Goal: Complete application form: Complete application form

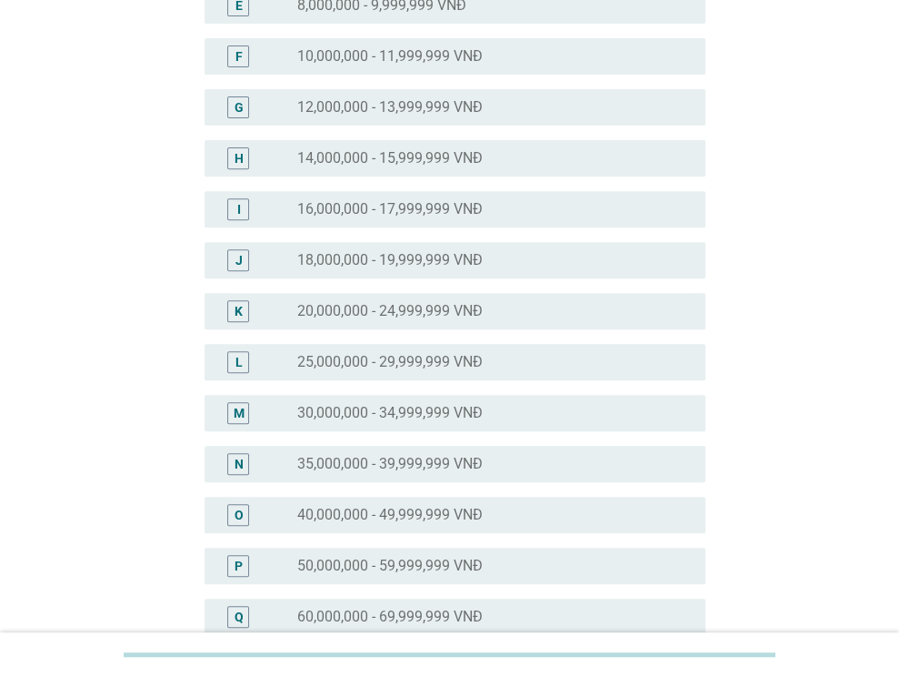
scroll to position [546, 0]
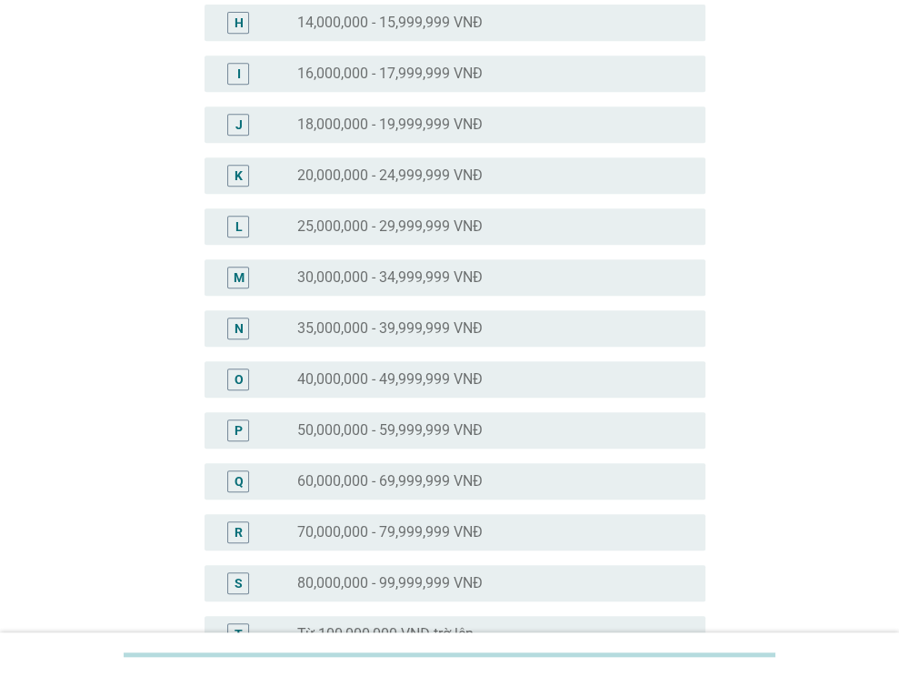
click at [411, 479] on label "60,000,000 - 69,999,999 VNĐ" at bounding box center [390, 481] width 186 height 18
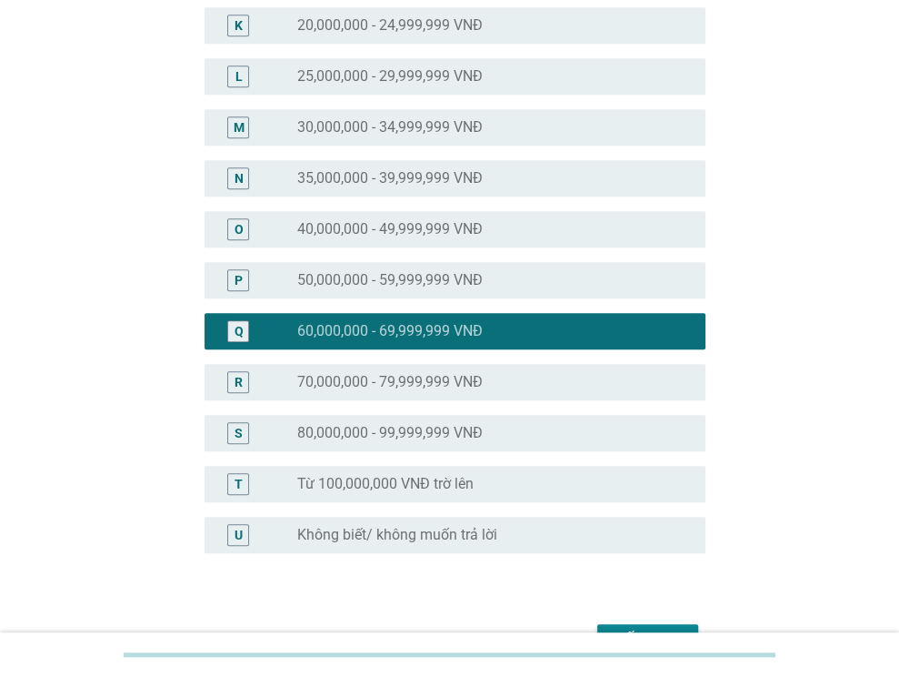
scroll to position [806, 0]
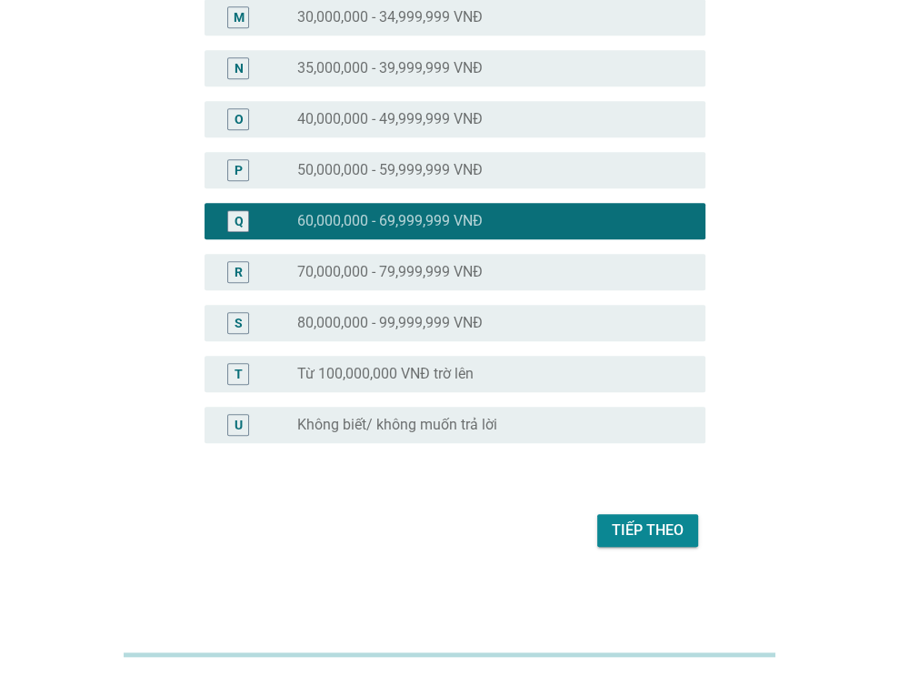
click at [674, 538] on div "Tiếp theo" at bounding box center [648, 530] width 72 height 22
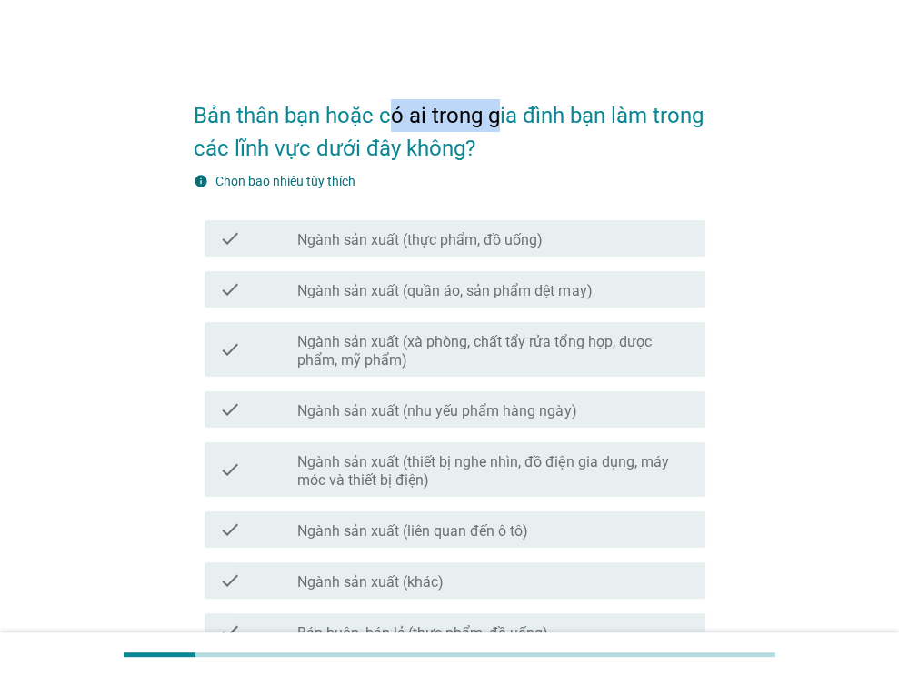
drag, startPoint x: 392, startPoint y: 111, endPoint x: 495, endPoint y: 105, distance: 103.0
click at [495, 105] on h2 "Bản thân bạn hoặc có ai trong gia đình bạn làm trong các lĩnh vực dưới đây khôn…" at bounding box center [450, 123] width 512 height 84
click at [588, 141] on h2 "Bản thân bạn hoặc có ai trong gia đình bạn làm trong các lĩnh vực dưới đây khôn…" at bounding box center [450, 123] width 512 height 84
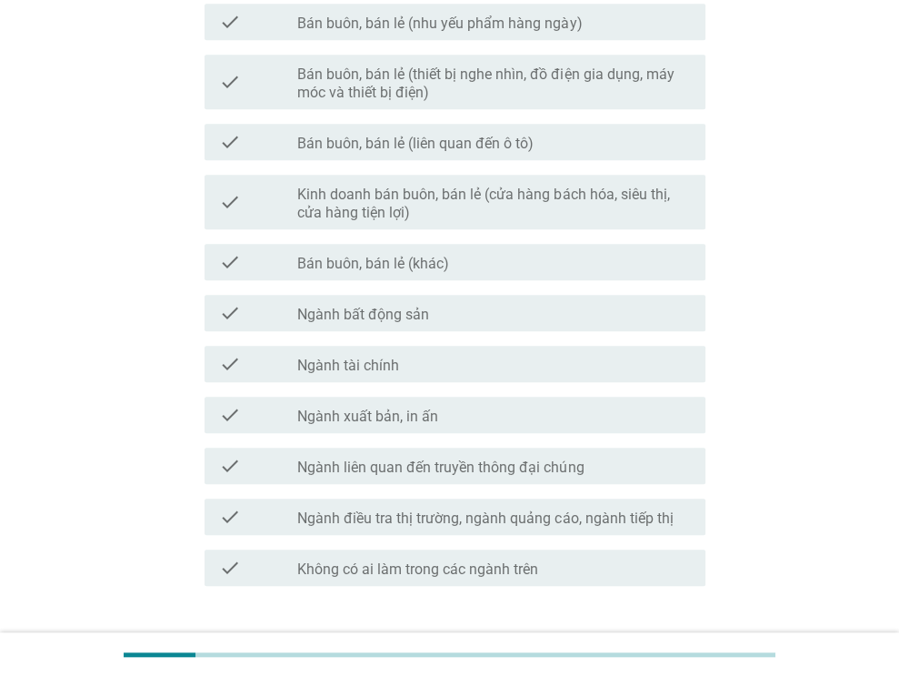
scroll to position [901, 0]
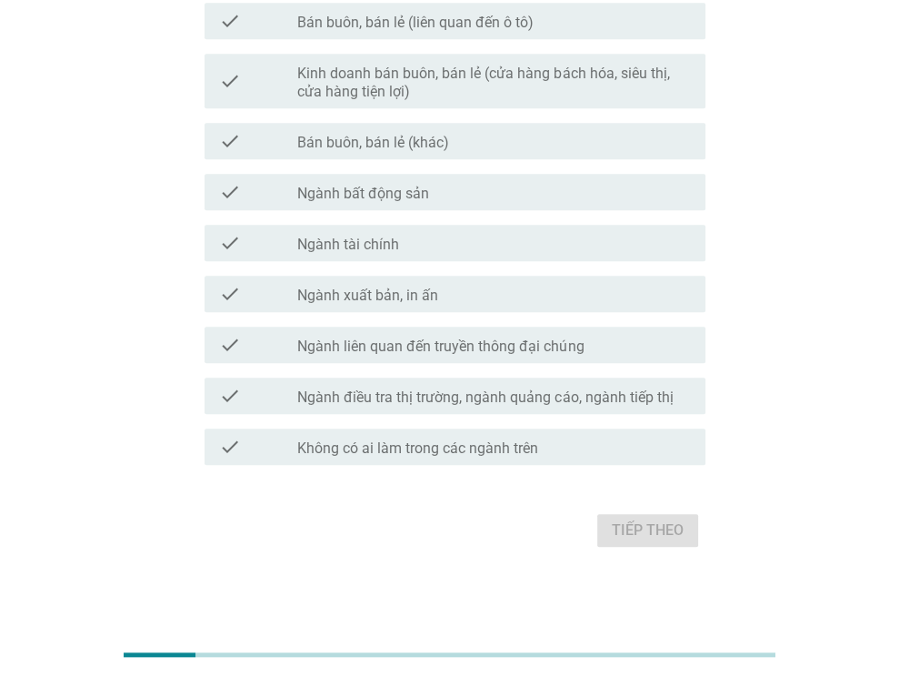
click at [573, 453] on div "check_box_outline_blank Không có ai làm trong các ngành trên" at bounding box center [494, 447] width 394 height 22
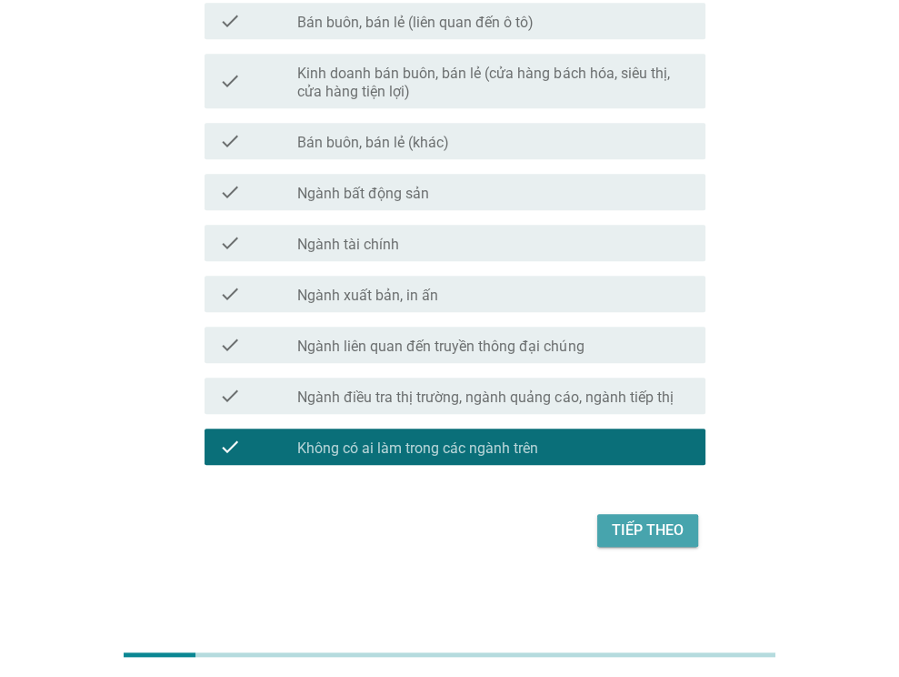
click at [653, 524] on div "Tiếp theo" at bounding box center [648, 530] width 72 height 22
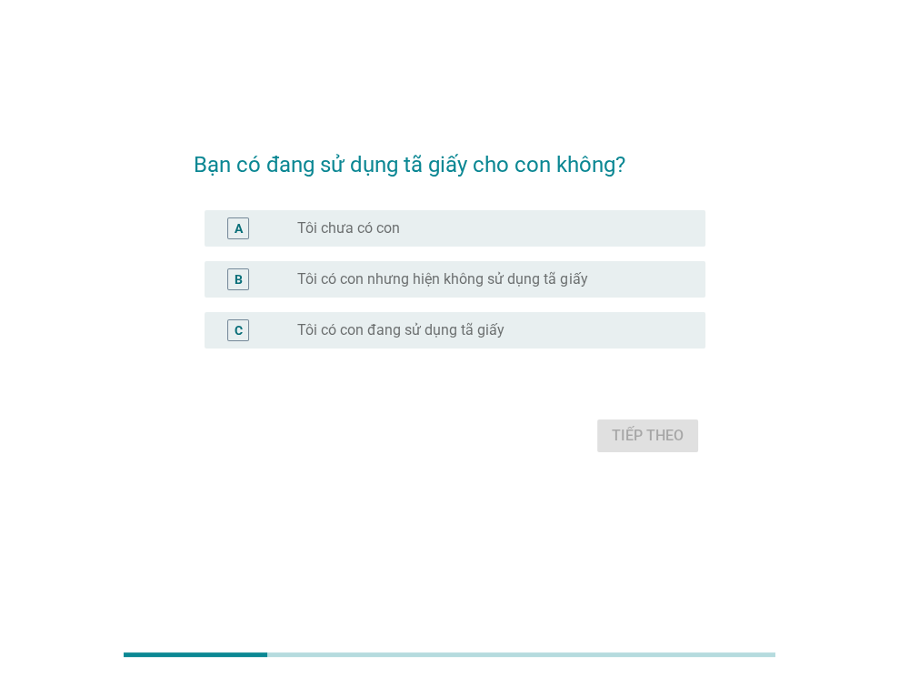
scroll to position [0, 0]
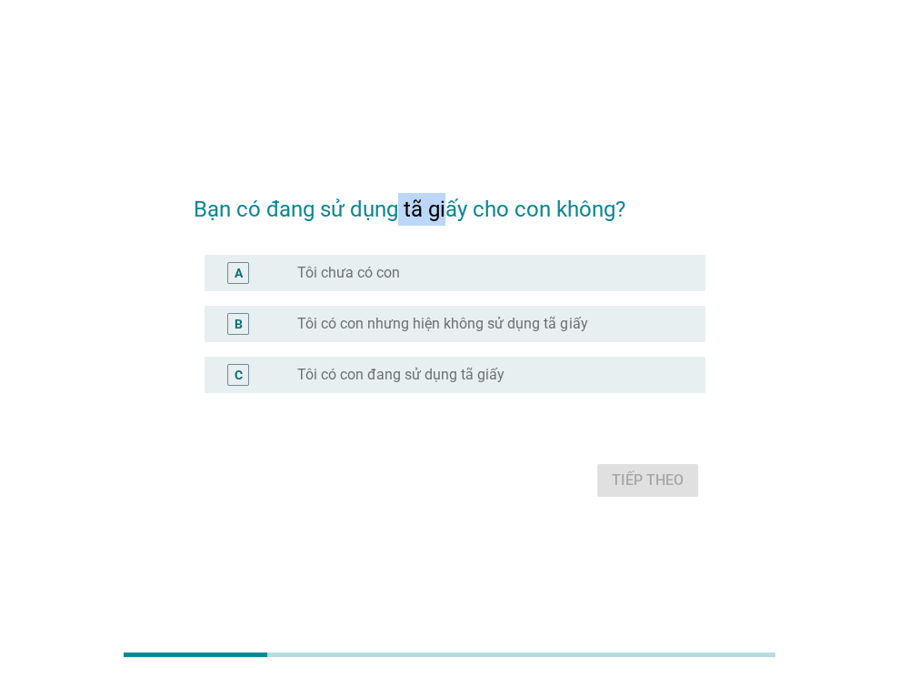
drag, startPoint x: 393, startPoint y: 212, endPoint x: 445, endPoint y: 208, distance: 52.0
click at [445, 208] on h2 "Bạn có đang sử dụng tã giấy cho con không?" at bounding box center [450, 200] width 512 height 51
click at [426, 245] on form "Bạn có đang sử dụng tã giấy cho con không? A radio_button_unchecked Tôi chưa có…" at bounding box center [450, 338] width 512 height 327
click at [427, 372] on label "Tôi có con đang sử dụng tã giấy" at bounding box center [400, 375] width 207 height 18
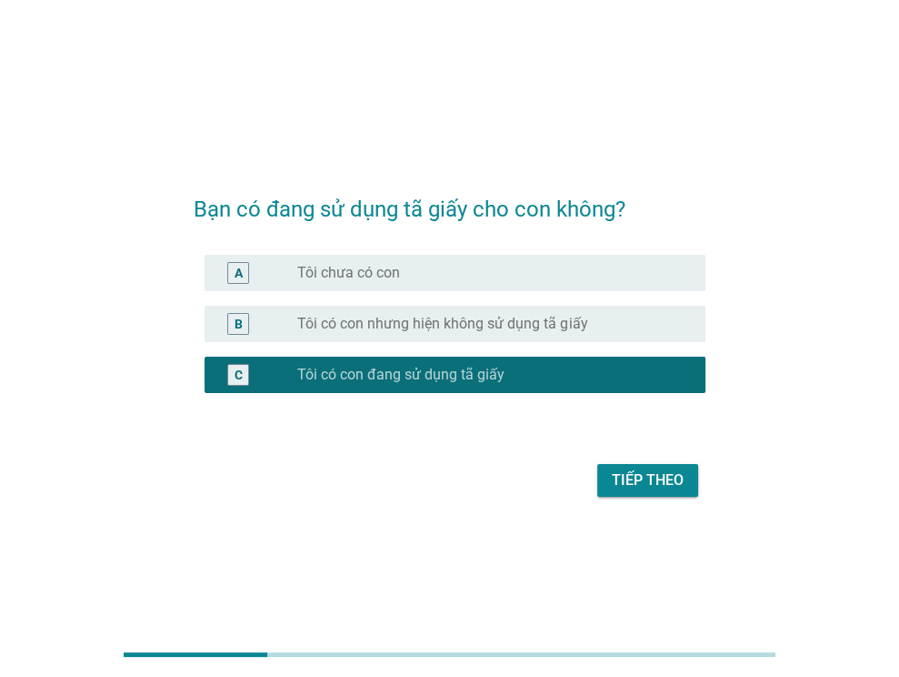
click at [615, 484] on div "Tiếp theo" at bounding box center [648, 480] width 72 height 22
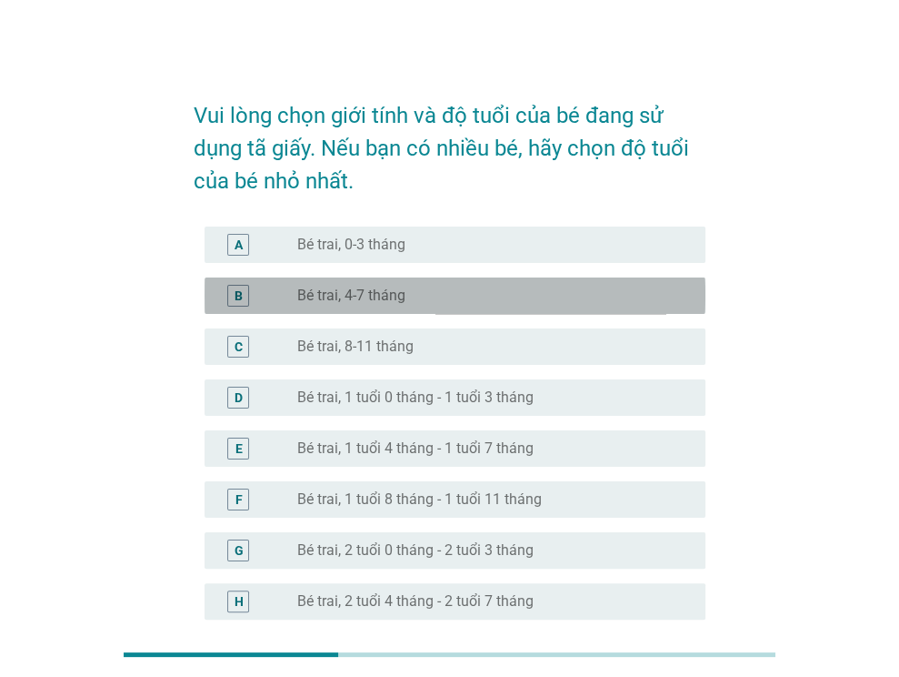
click at [407, 295] on div "radio_button_unchecked Bé trai, 4-7 tháng" at bounding box center [486, 295] width 379 height 18
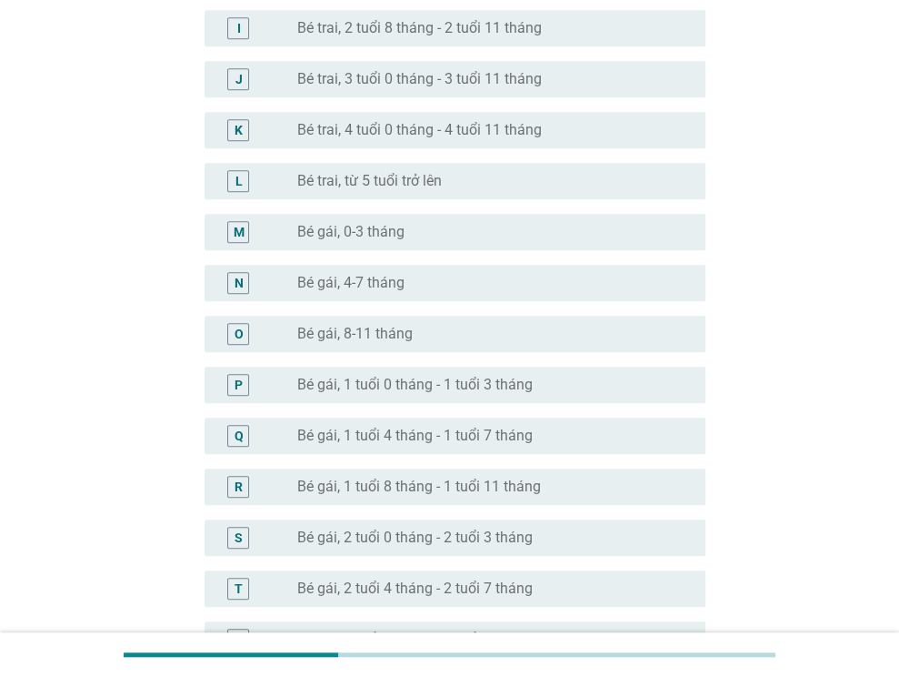
scroll to position [910, 0]
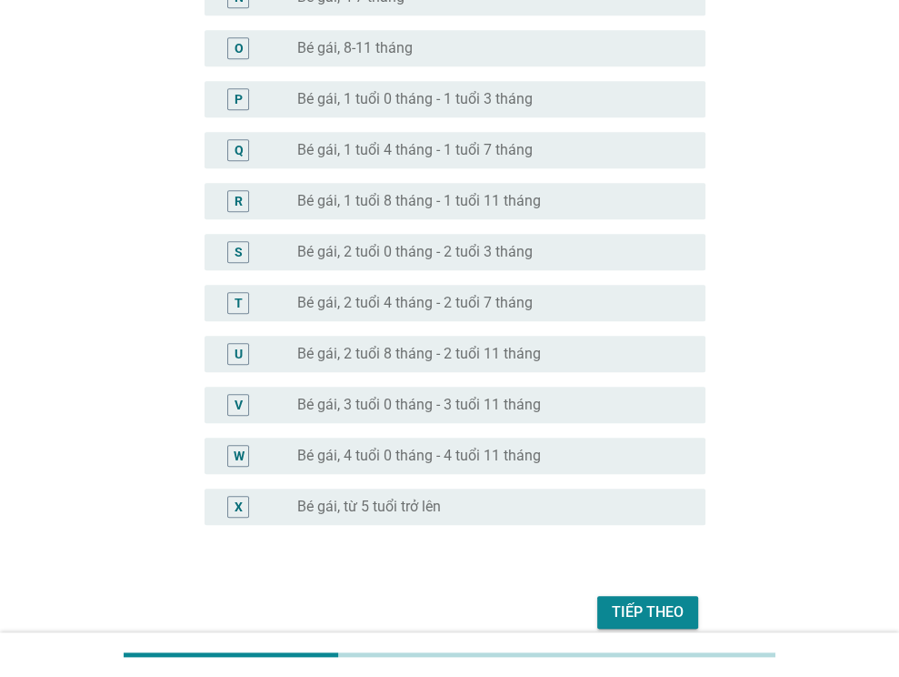
click at [678, 617] on div "Tiếp theo" at bounding box center [648, 612] width 72 height 22
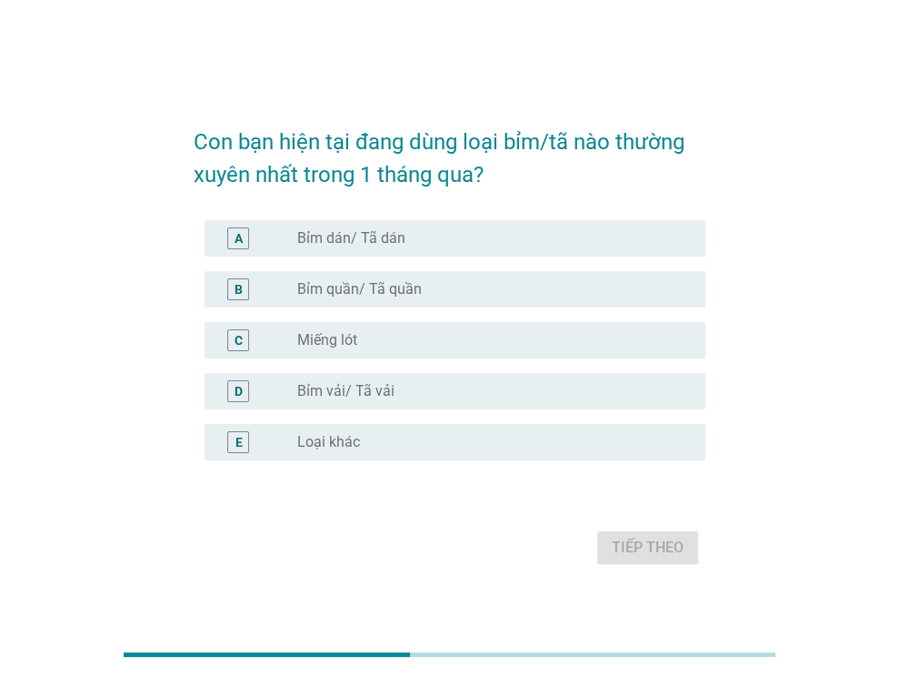
click at [403, 289] on label "Bỉm quần/ Tã quần" at bounding box center [359, 289] width 125 height 18
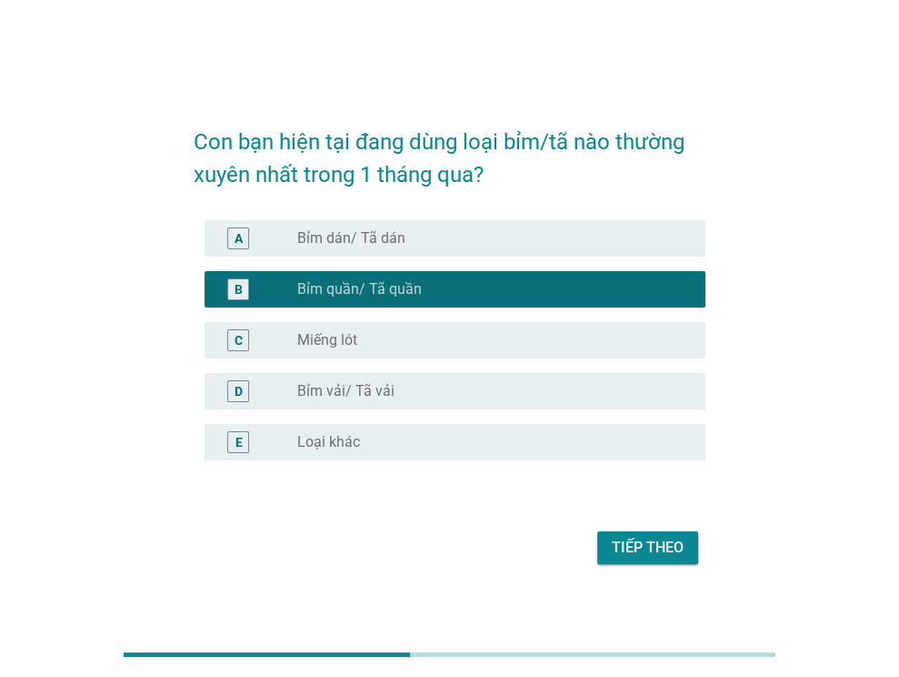
click at [677, 564] on div "Tiếp theo" at bounding box center [450, 548] width 512 height 44
click at [662, 541] on div "Tiếp theo" at bounding box center [648, 548] width 72 height 22
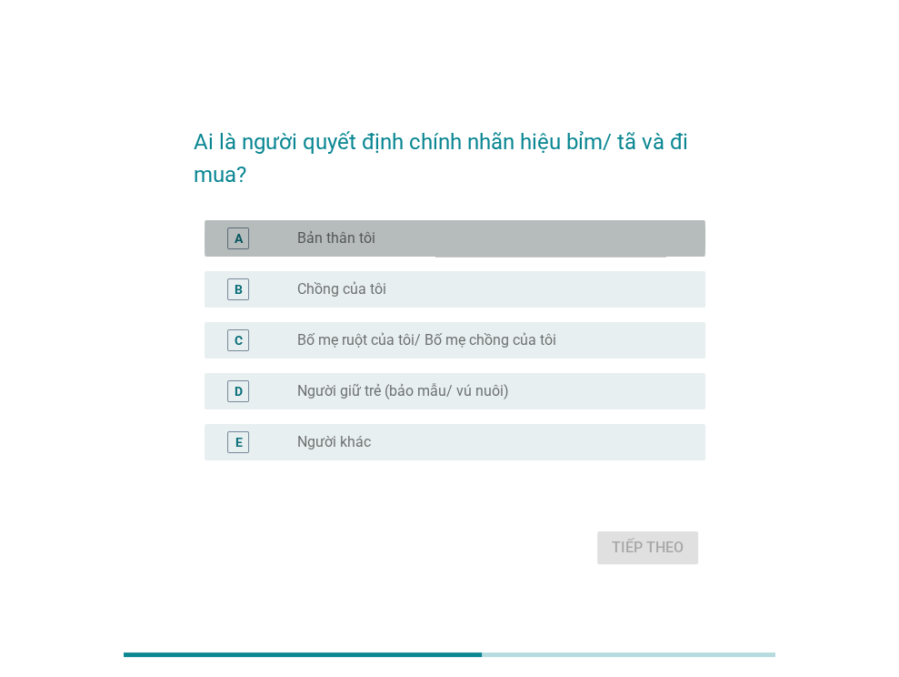
click at [563, 247] on div "radio_button_unchecked Bản thân tôi" at bounding box center [494, 238] width 394 height 22
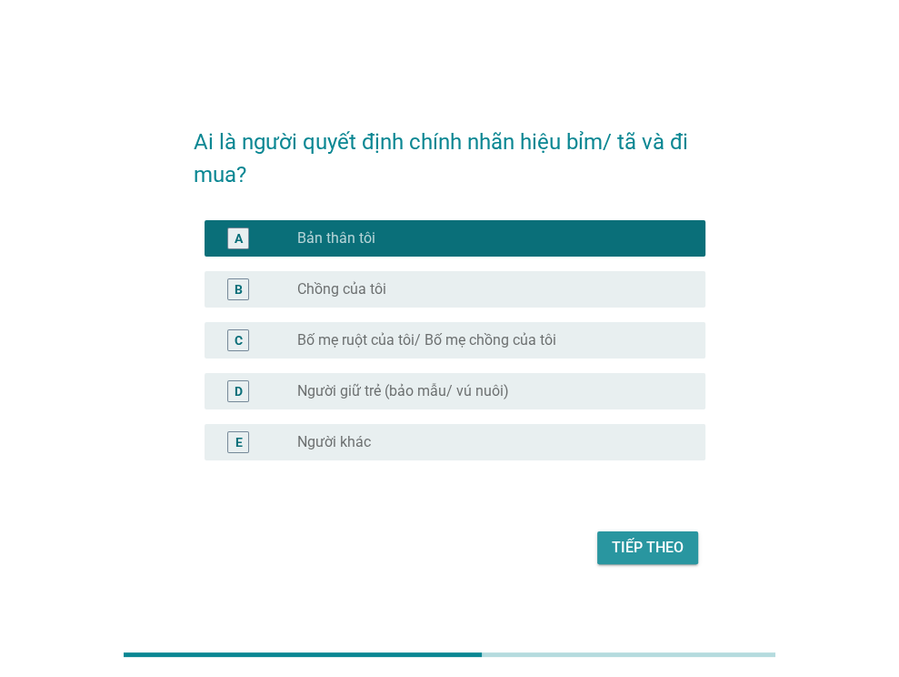
click at [654, 558] on button "Tiếp theo" at bounding box center [648, 547] width 101 height 33
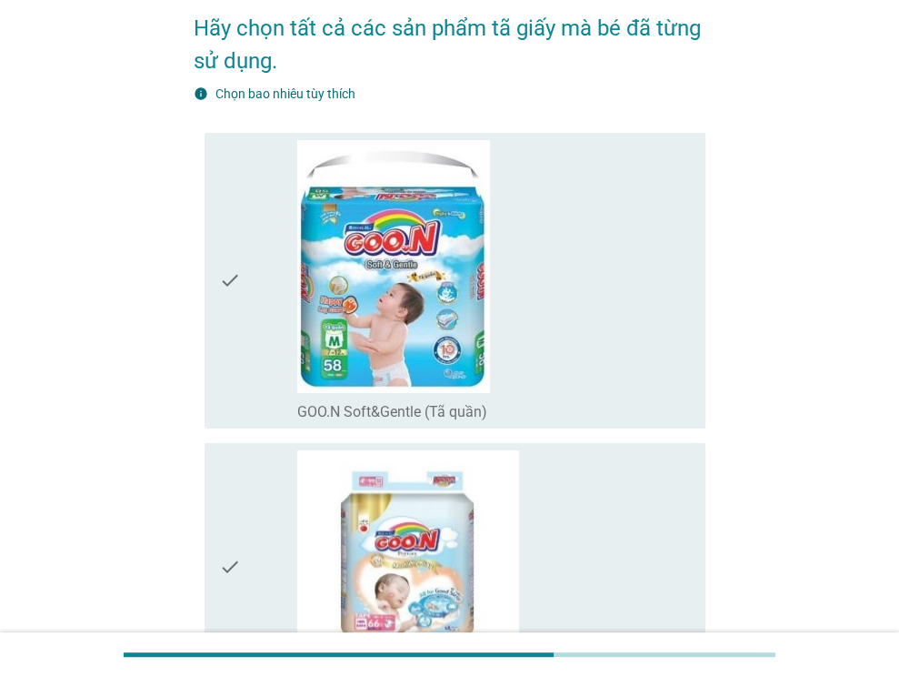
scroll to position [91, 0]
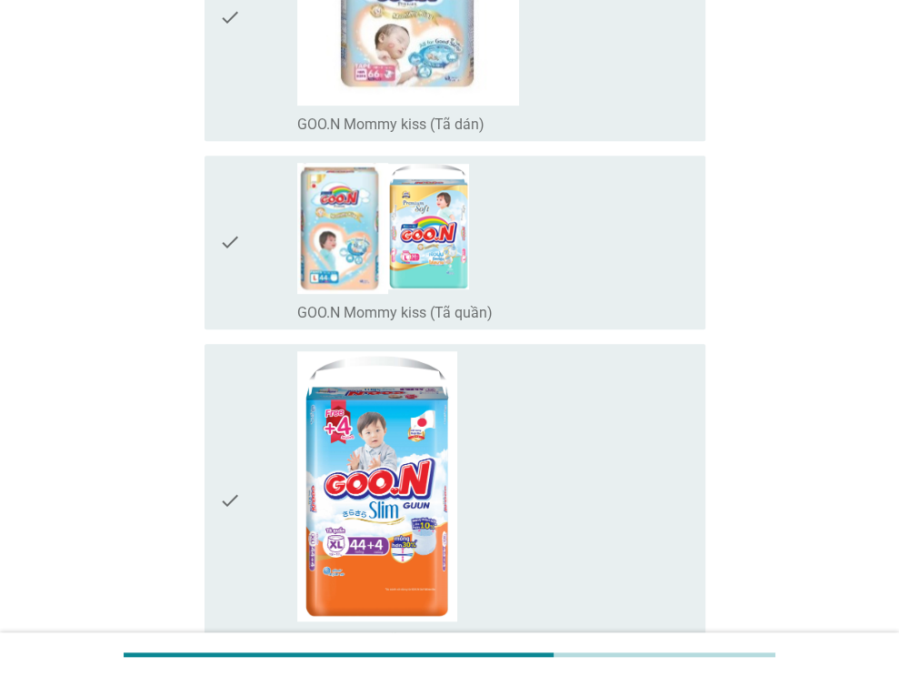
click at [520, 286] on div "check_box_outline_blank GOO.N Mommy kiss (Tã quần)" at bounding box center [494, 242] width 394 height 159
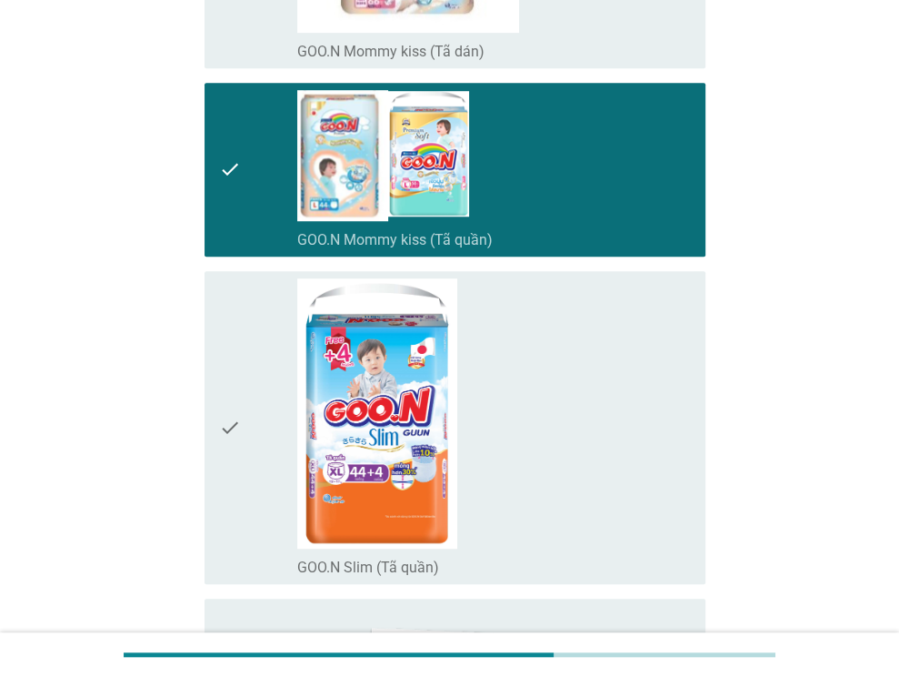
scroll to position [910, 0]
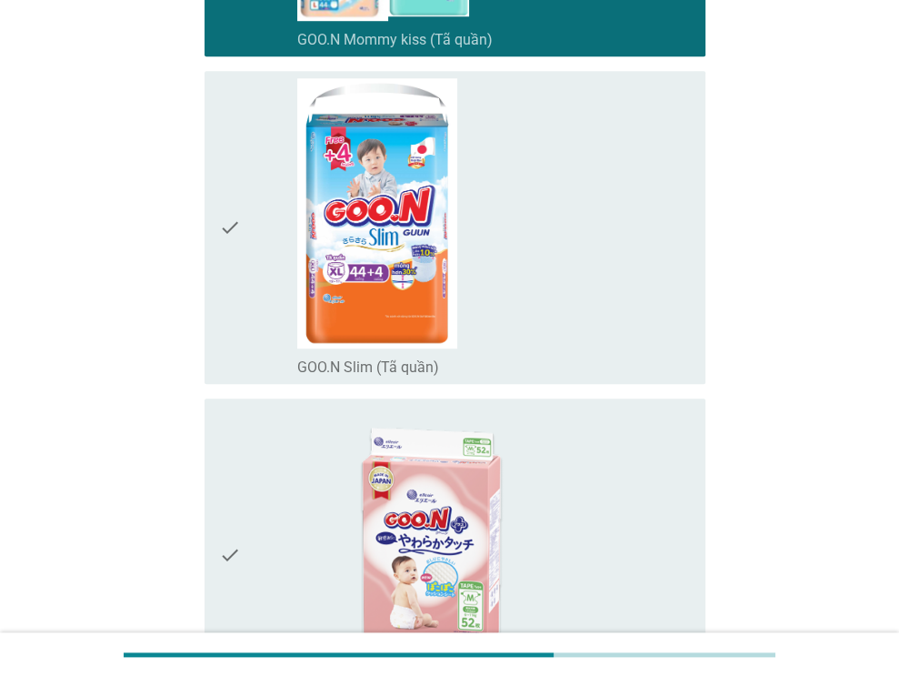
click at [638, 325] on div "check_box_outline_blank GOO.N Slim (Tã quần)" at bounding box center [494, 227] width 394 height 299
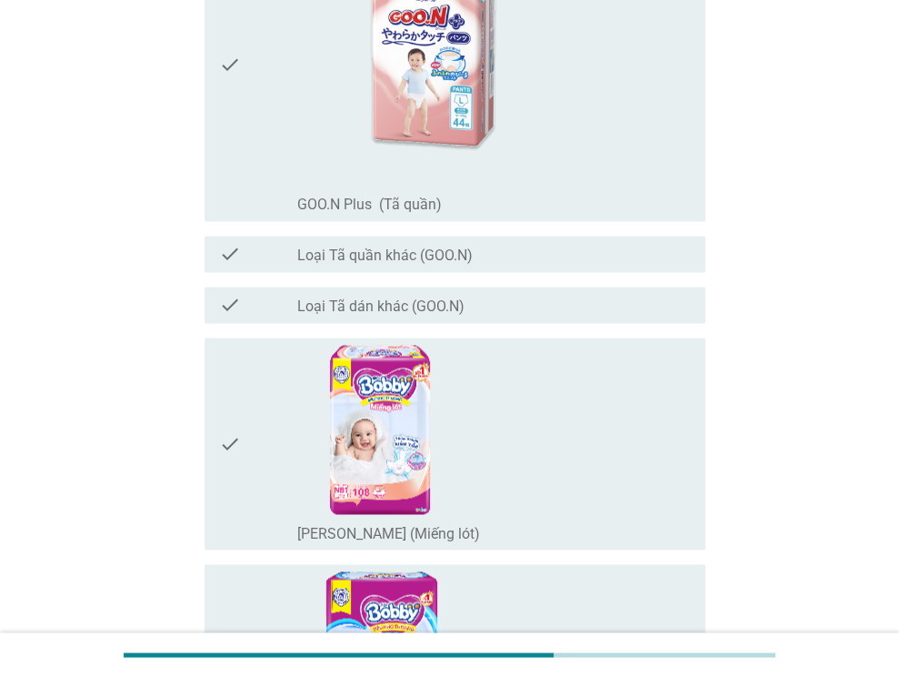
scroll to position [1819, 0]
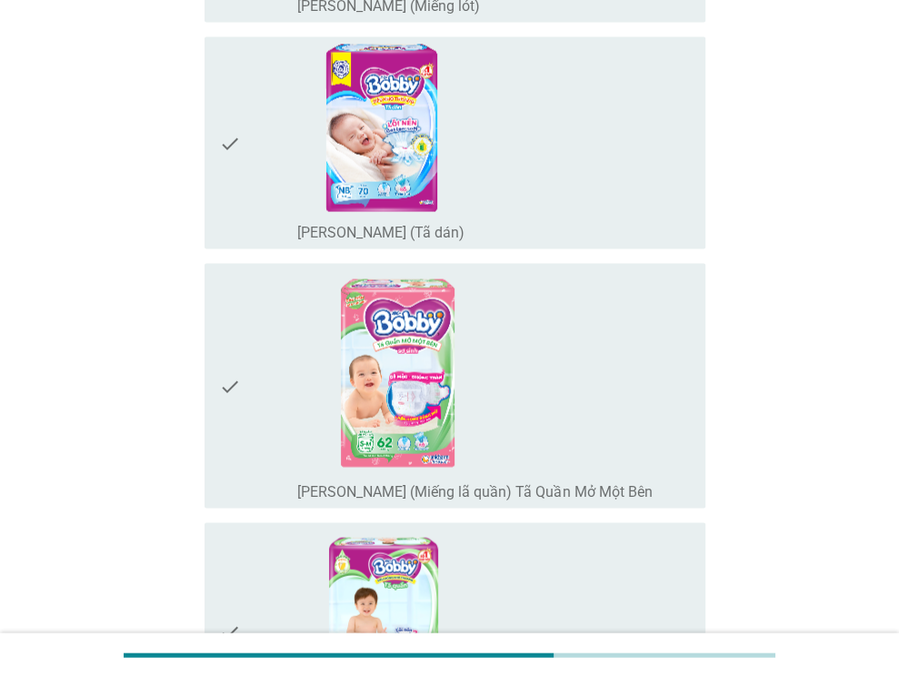
scroll to position [2365, 0]
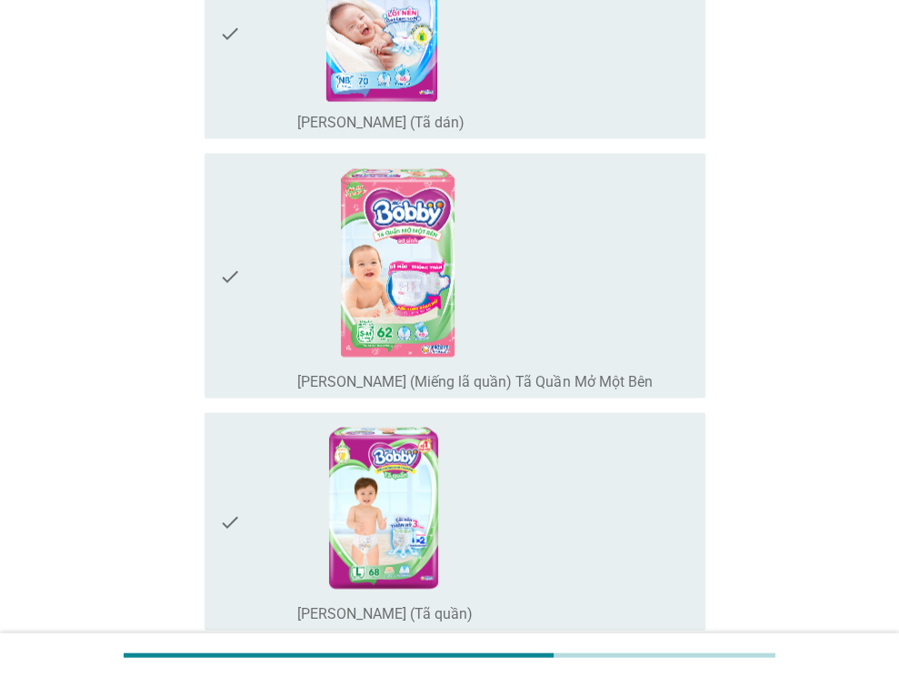
click at [549, 338] on div "check_box_outline_blank [PERSON_NAME] (Miếng lã quần) Tã Quần Mở Một Bên" at bounding box center [494, 276] width 394 height 230
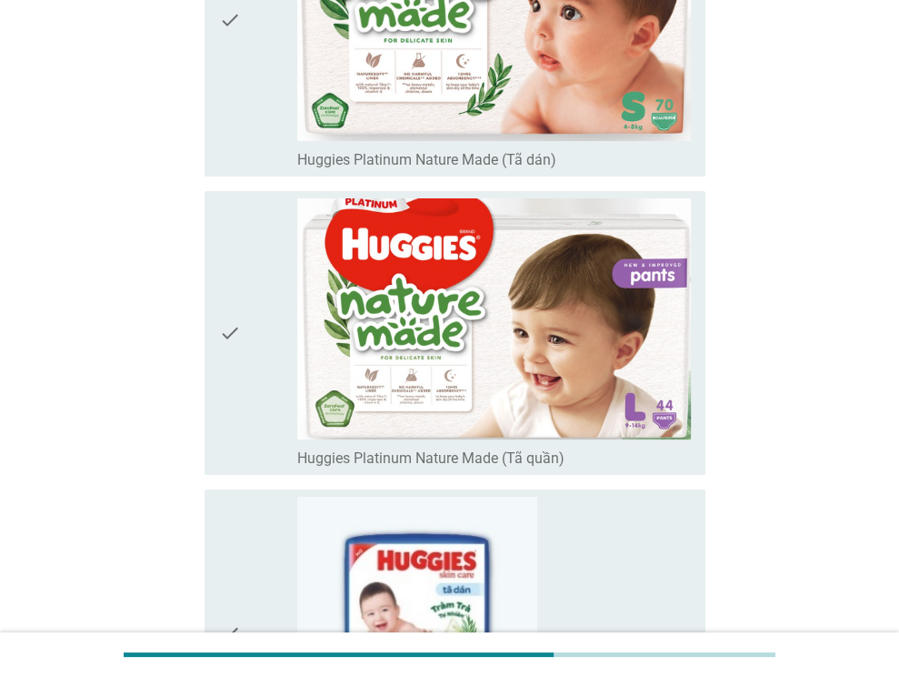
scroll to position [4184, 0]
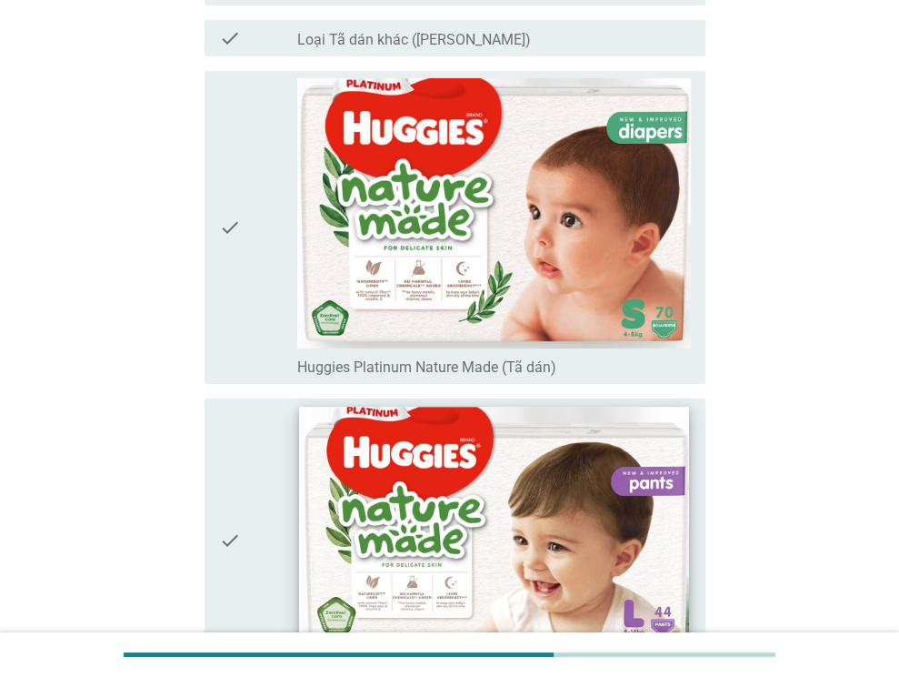
click at [630, 437] on img at bounding box center [494, 526] width 389 height 238
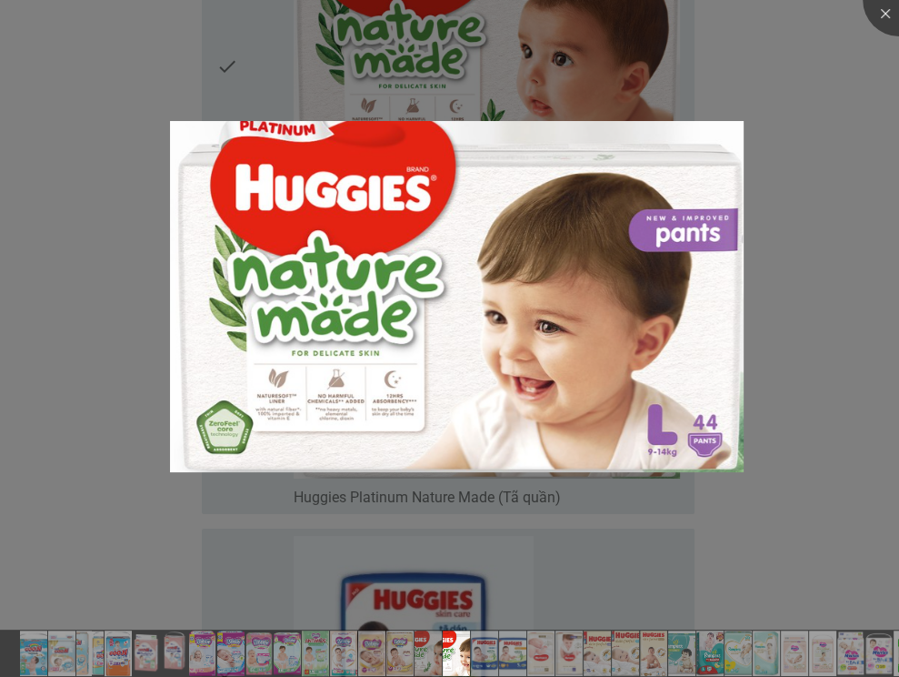
scroll to position [4729, 0]
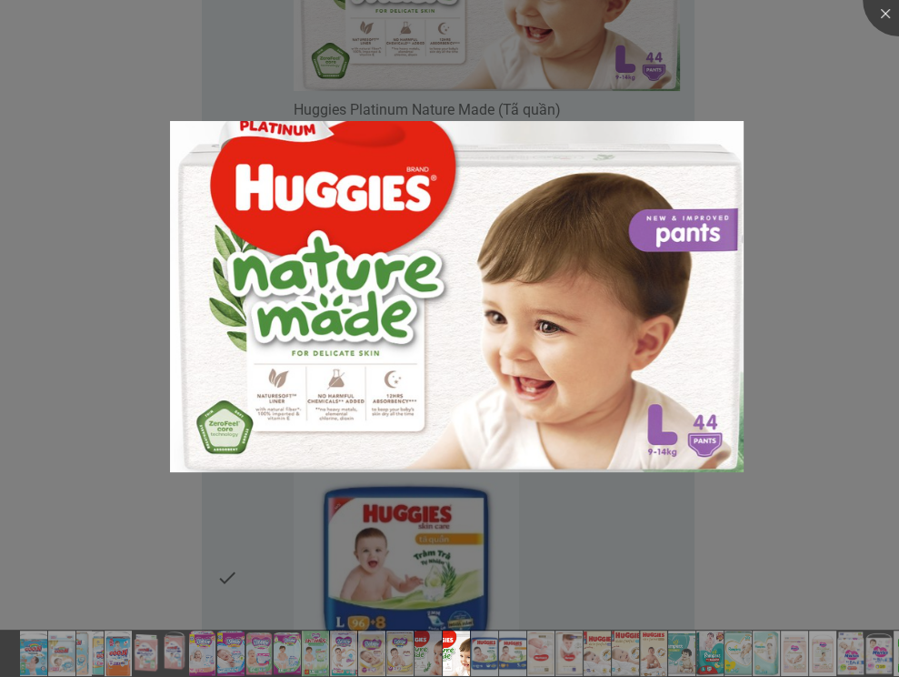
click at [648, 519] on div at bounding box center [449, 338] width 899 height 677
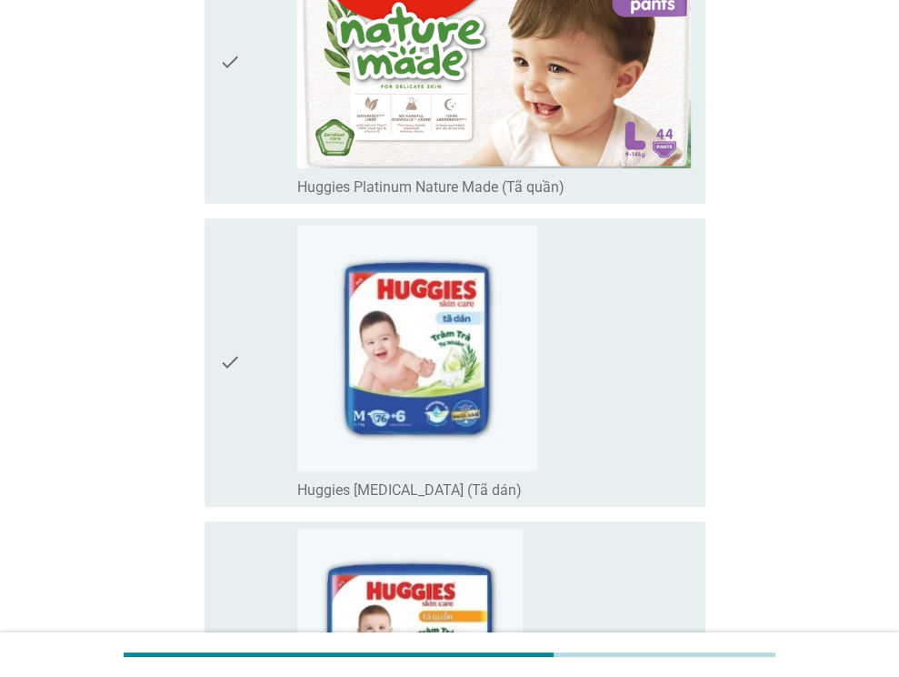
scroll to position [4457, 0]
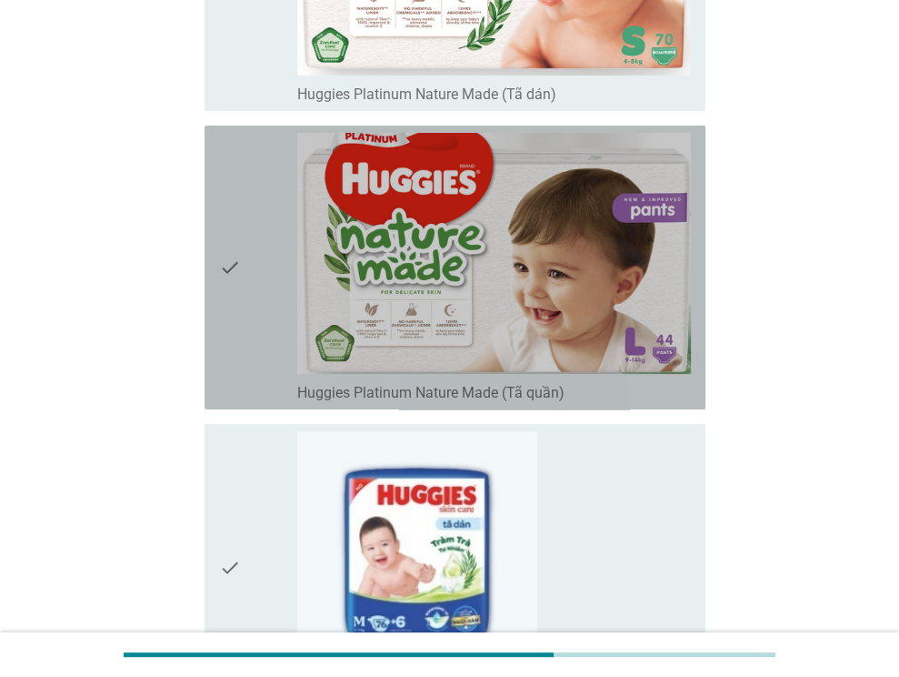
click at [597, 387] on div "check_box_outline_blank Huggies Platinum Nature Made (Tã quần)" at bounding box center [494, 391] width 394 height 22
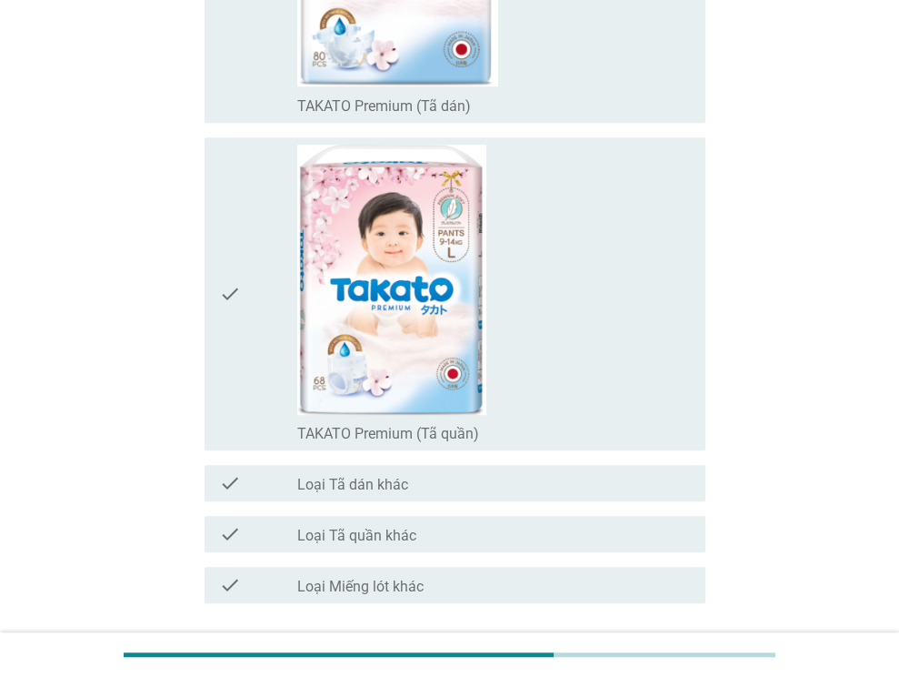
scroll to position [14289, 0]
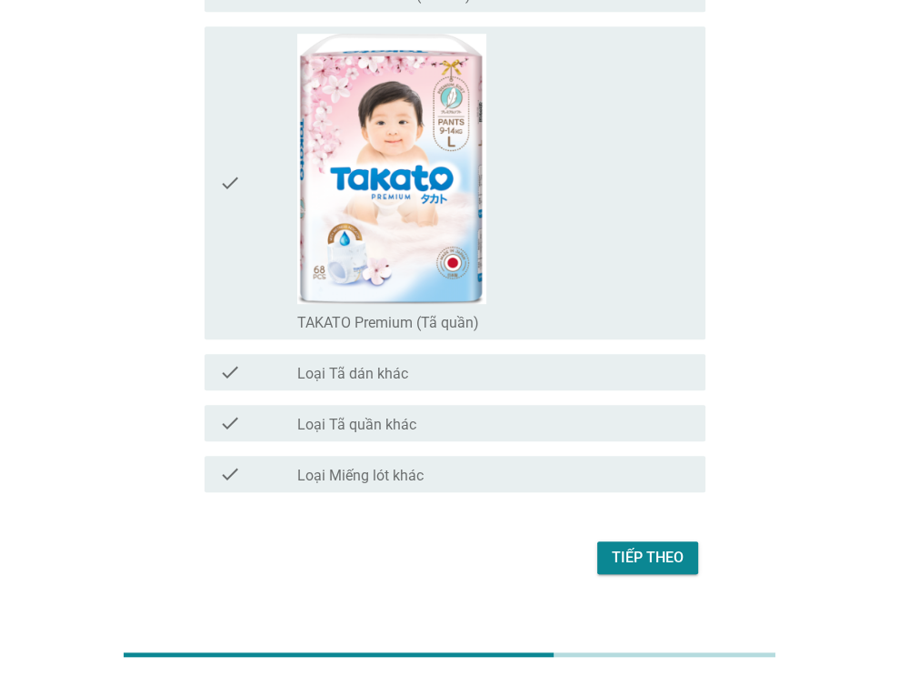
click at [655, 547] on div "Tiếp theo" at bounding box center [648, 558] width 72 height 22
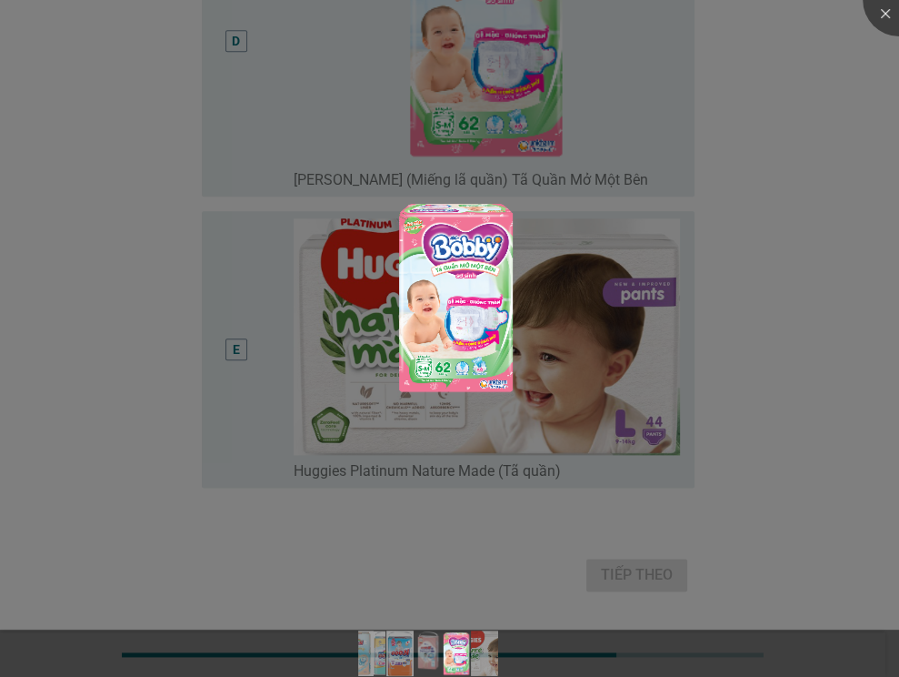
click at [740, 226] on div at bounding box center [449, 338] width 899 height 677
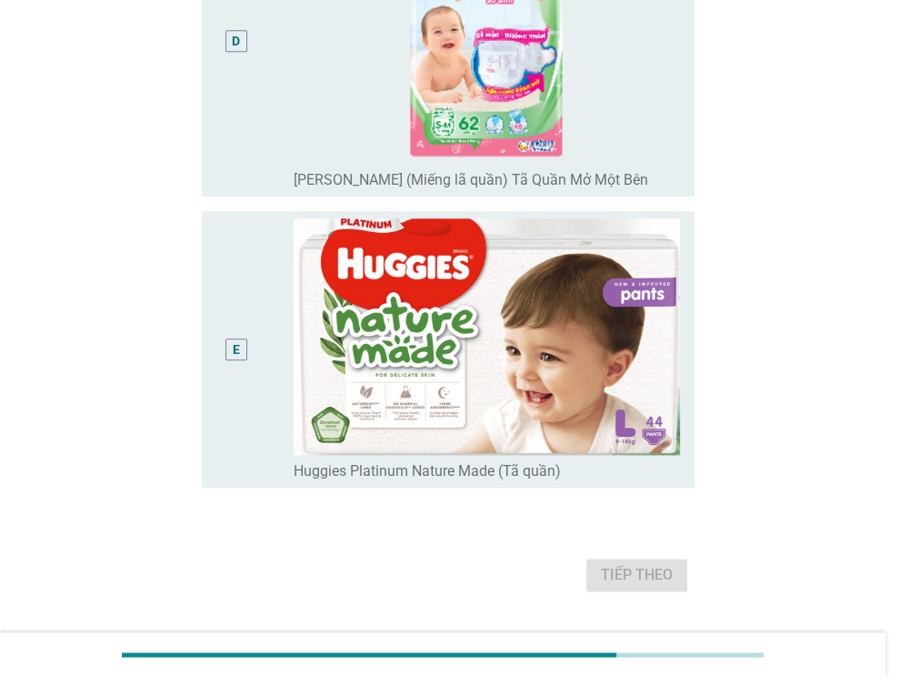
click at [617, 149] on div at bounding box center [449, 338] width 899 height 677
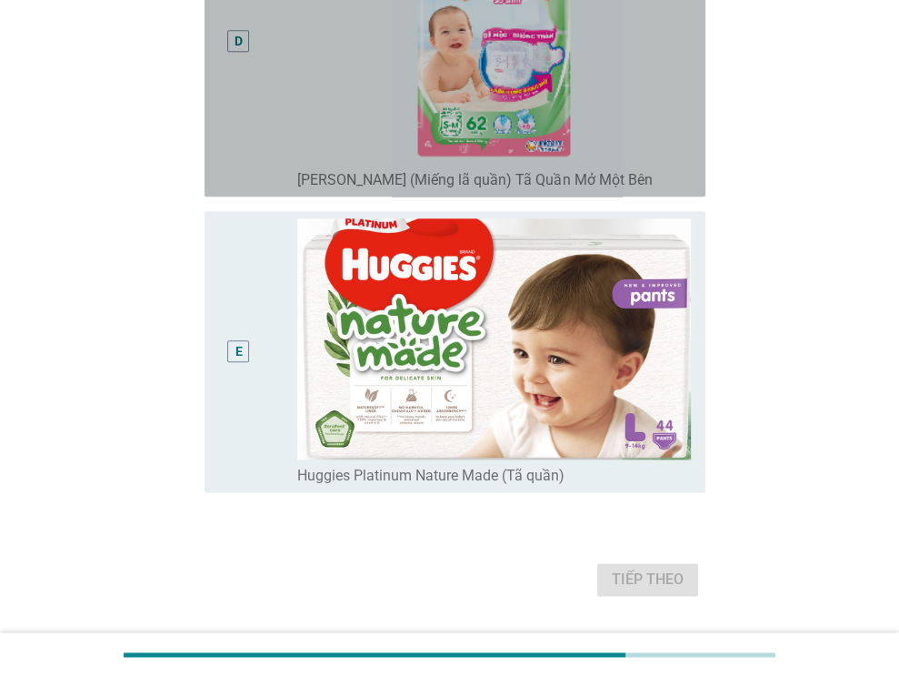
click at [654, 168] on div "radio_button_unchecked [PERSON_NAME] (Miếng lã quần) Tã Quần Mở Một Bên" at bounding box center [494, 176] width 394 height 25
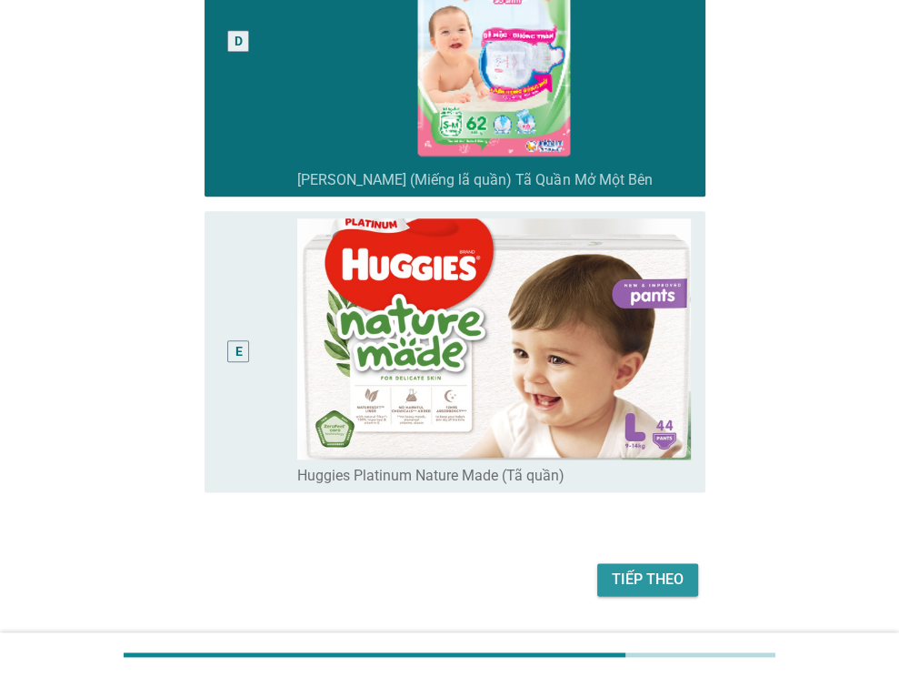
click at [660, 566] on button "Tiếp theo" at bounding box center [648, 579] width 101 height 33
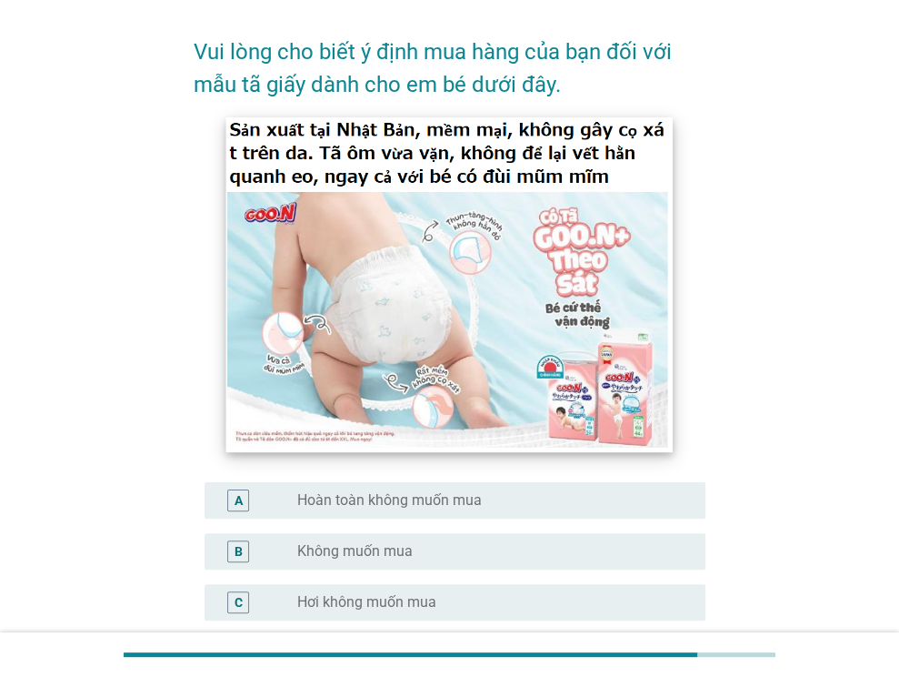
scroll to position [182, 0]
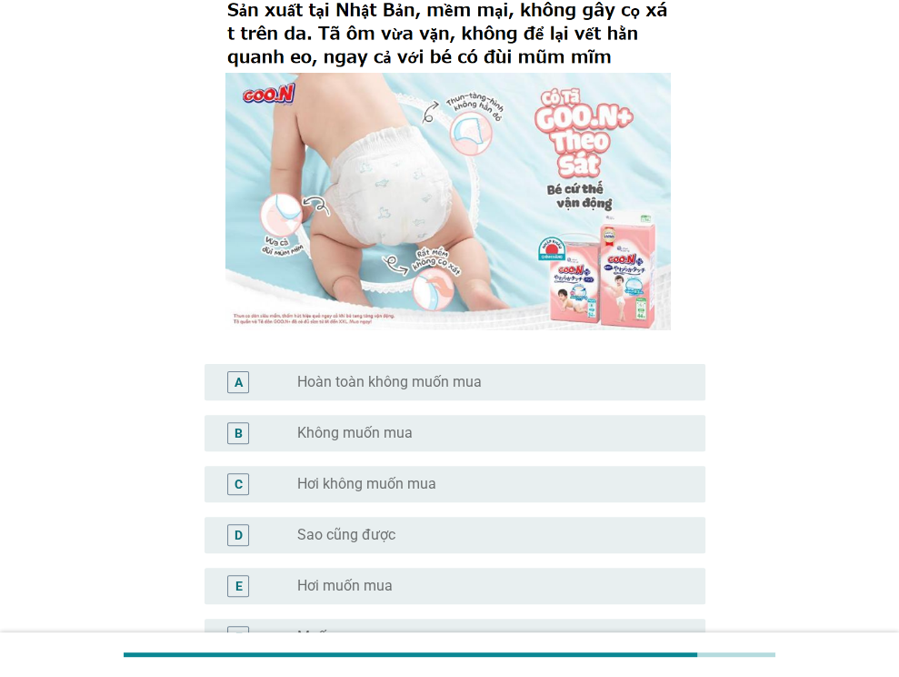
click at [411, 587] on div "radio_button_unchecked Hơi muốn mua" at bounding box center [486, 586] width 379 height 18
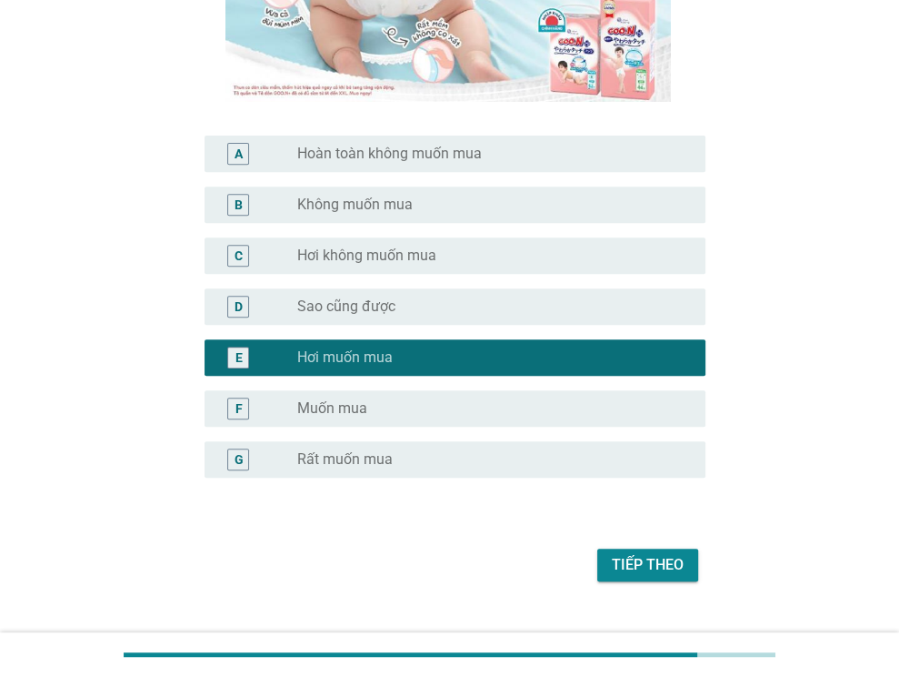
scroll to position [445, 0]
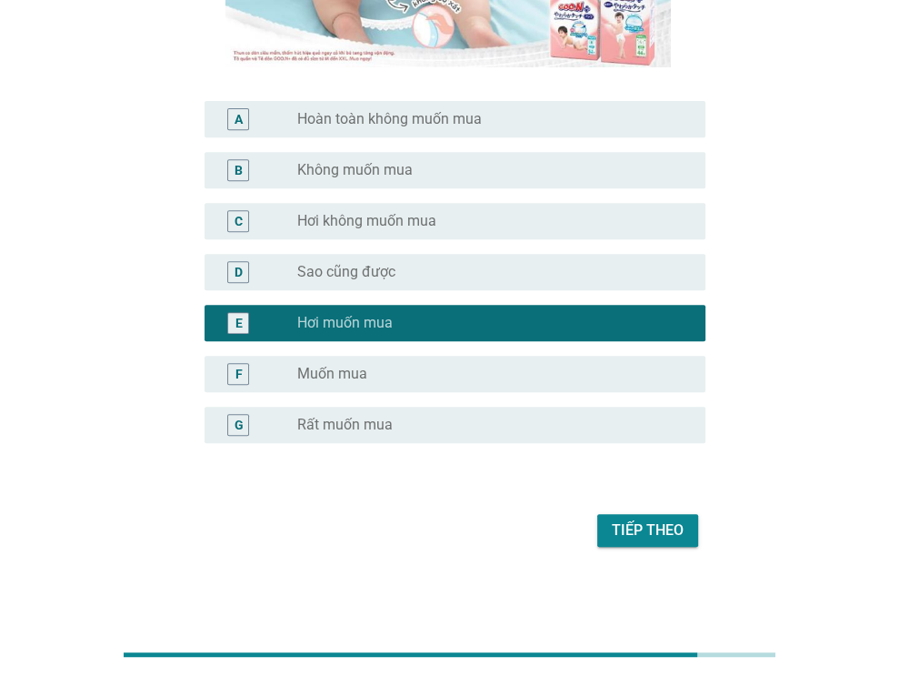
click at [615, 530] on div "Tiếp theo" at bounding box center [648, 530] width 72 height 22
